Goal: Find specific page/section: Find specific page/section

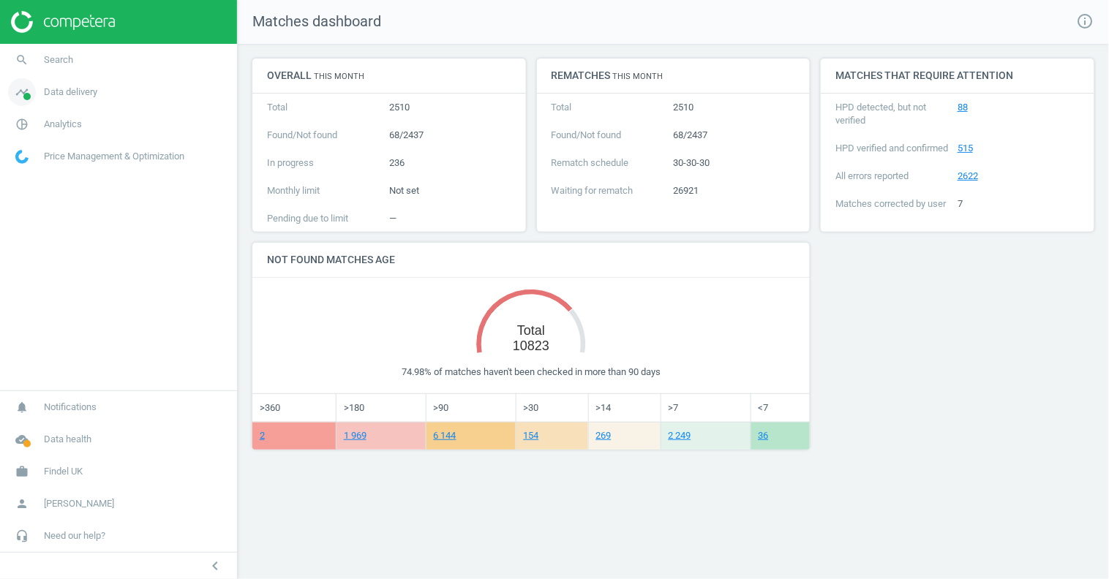
click at [72, 94] on span "Data delivery" at bounding box center [70, 92] width 53 height 13
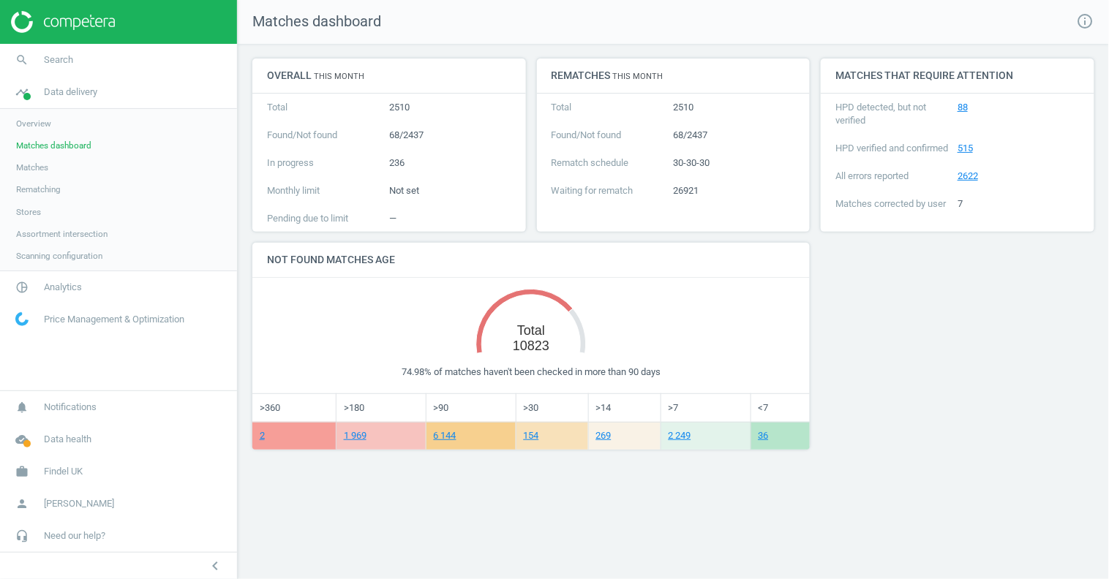
click at [40, 143] on span "Matches dashboard" at bounding box center [53, 146] width 75 height 12
click at [77, 237] on span "Assortment intersection" at bounding box center [61, 234] width 91 height 12
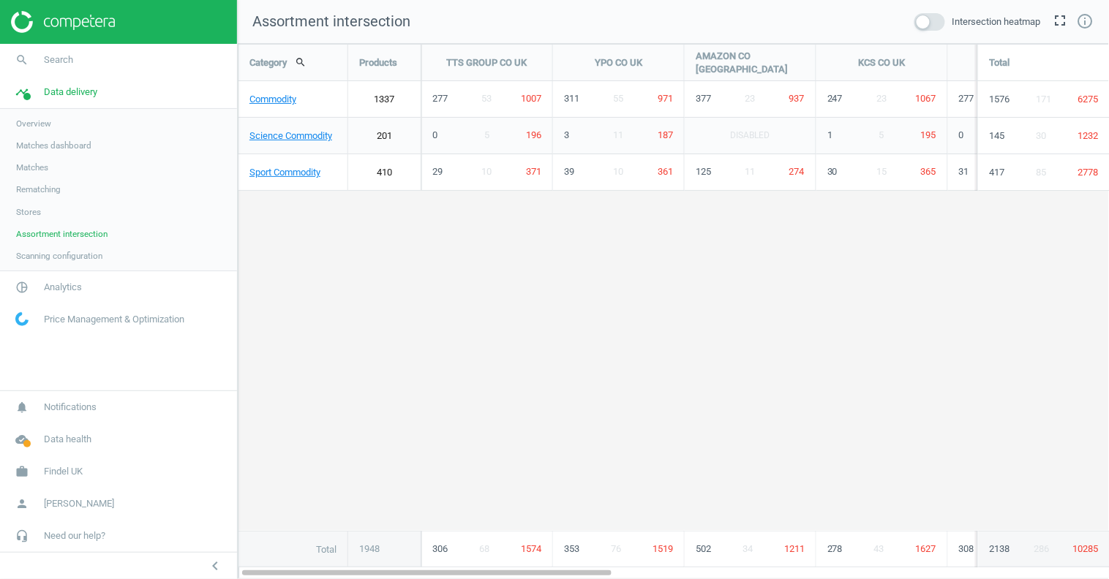
scroll to position [561, 897]
click at [933, 26] on span at bounding box center [930, 22] width 31 height 18
click at [0, 0] on input "checkbox" at bounding box center [0, 0] width 0 height 0
